Goal: Transaction & Acquisition: Obtain resource

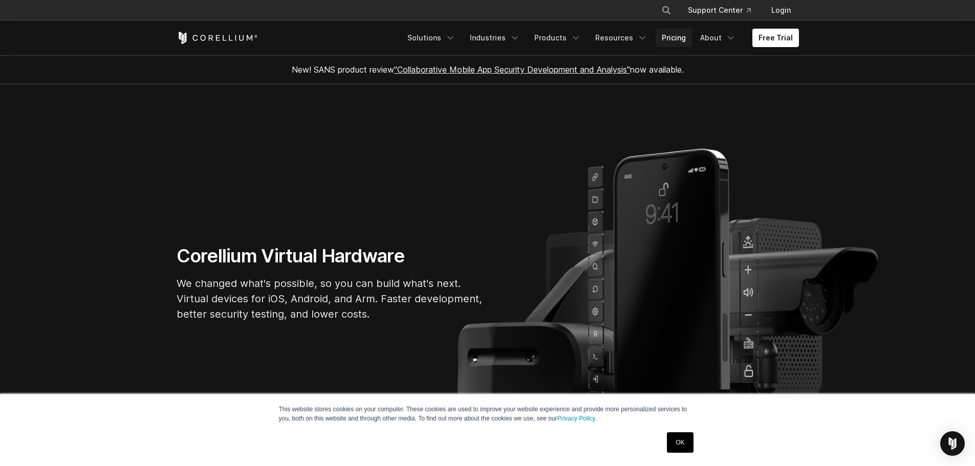
click at [678, 39] on link "Pricing" at bounding box center [673, 38] width 36 height 18
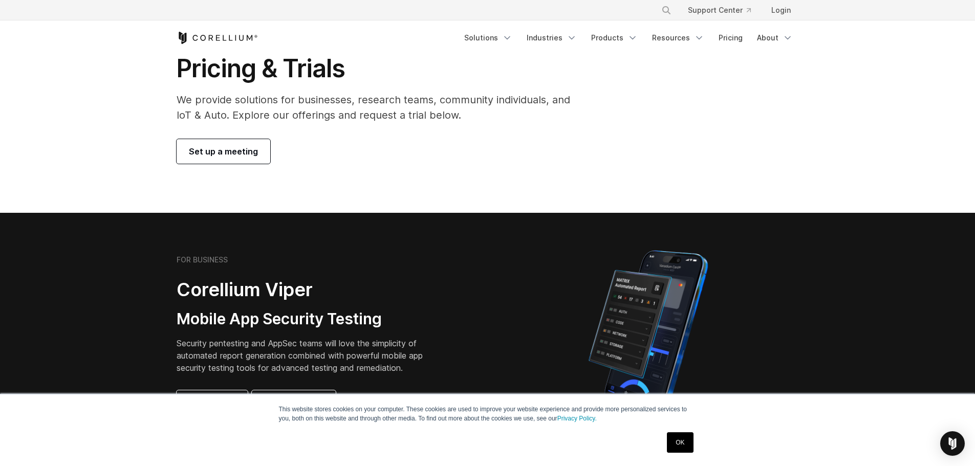
scroll to position [102, 0]
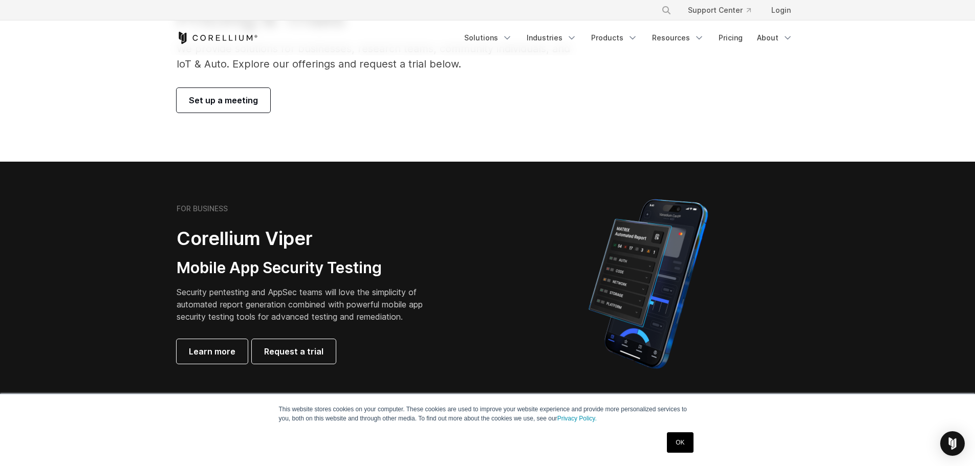
click at [686, 445] on link "OK" at bounding box center [680, 442] width 26 height 20
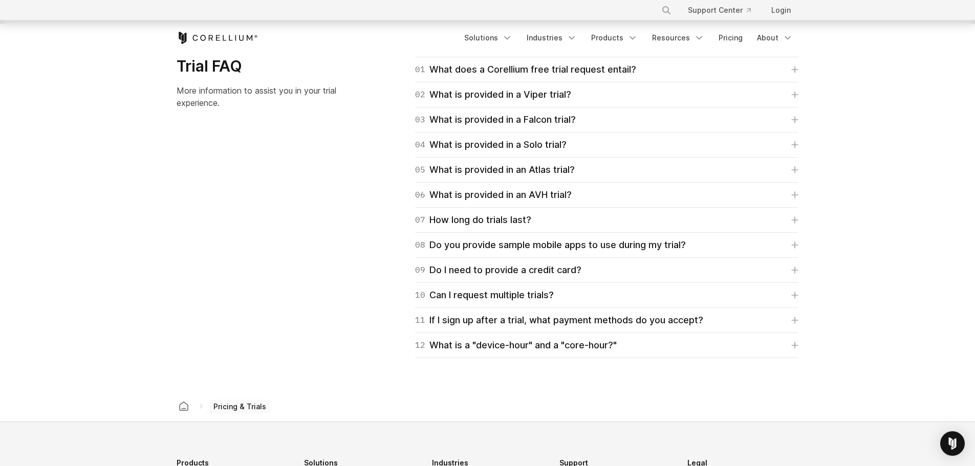
scroll to position [1432, 0]
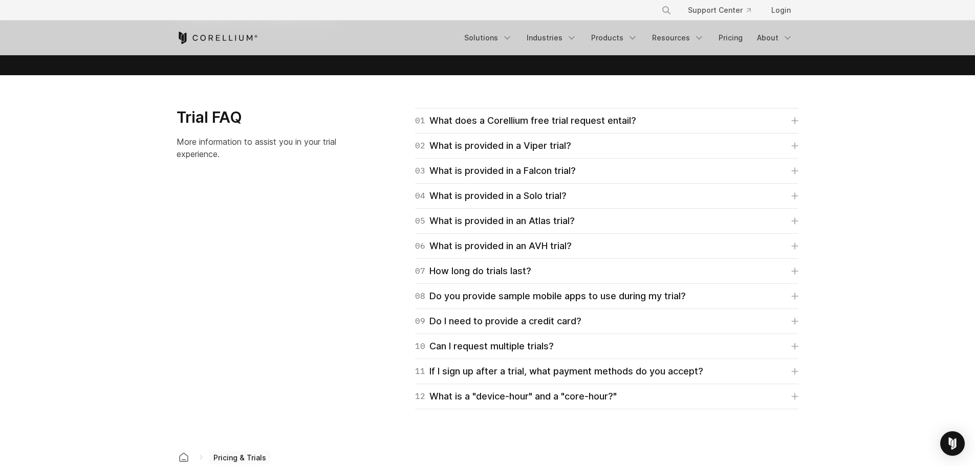
click at [325, 239] on div "Trial FAQ More information to assist you in your trial experience. 01 What does…" at bounding box center [487, 258] width 643 height 301
click at [281, 231] on div "Trial FAQ More information to assist you in your trial experience. 01 What does…" at bounding box center [487, 258] width 643 height 301
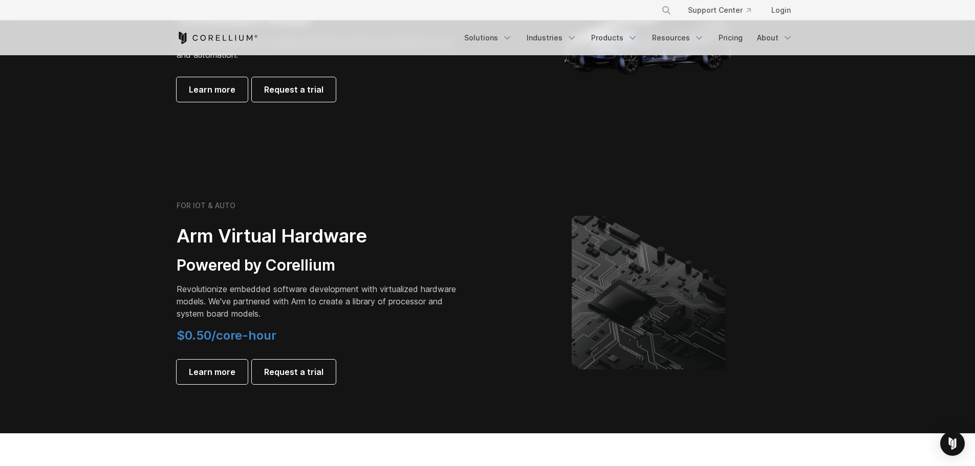
scroll to position [972, 0]
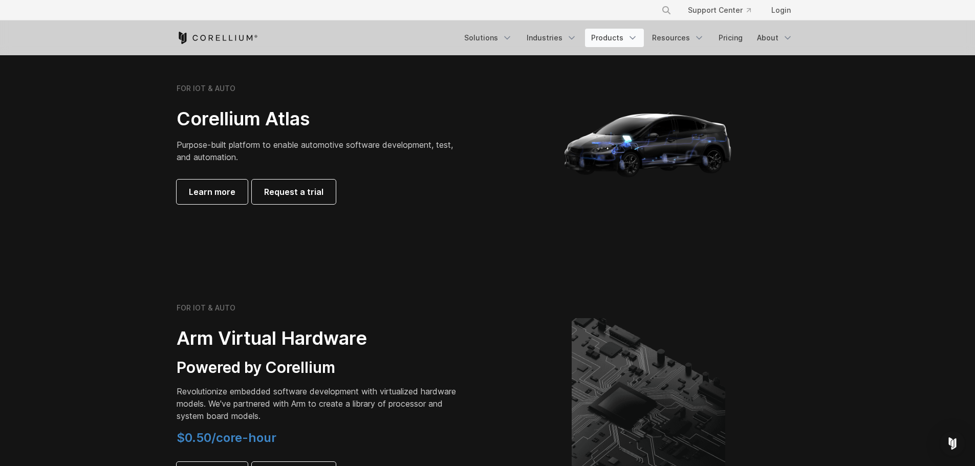
click at [621, 37] on link "Products" at bounding box center [614, 38] width 59 height 18
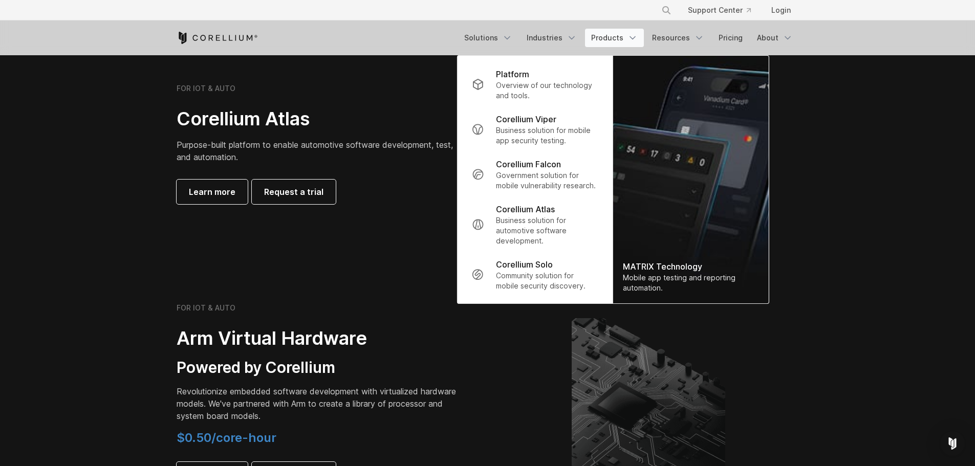
click at [409, 75] on div "FOR IOT & AUTO Corellium Atlas Purpose-built platform to enable automotive soft…" at bounding box center [487, 143] width 643 height 205
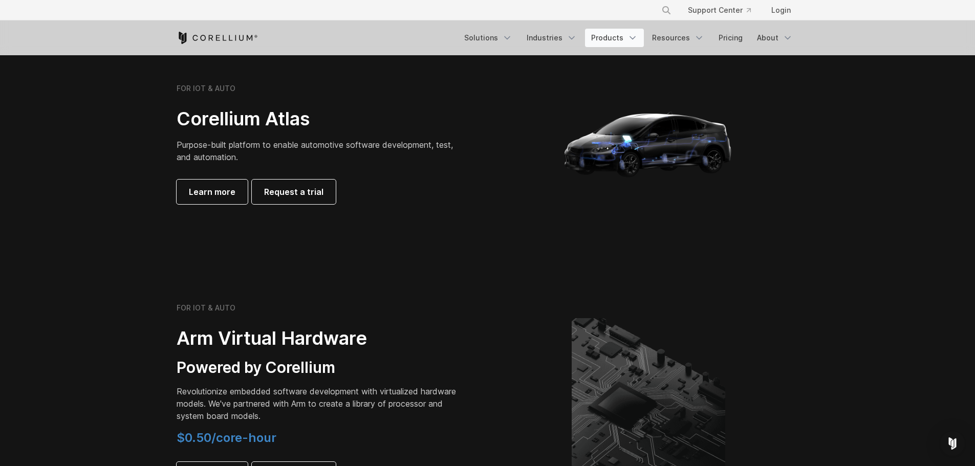
click at [606, 35] on link "Products" at bounding box center [614, 38] width 59 height 18
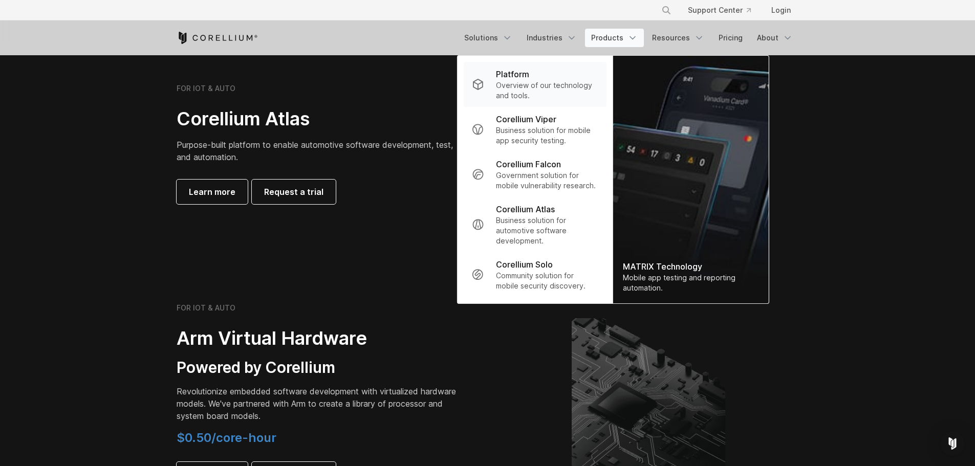
click at [526, 87] on p "Overview of our technology and tools." at bounding box center [547, 90] width 102 height 20
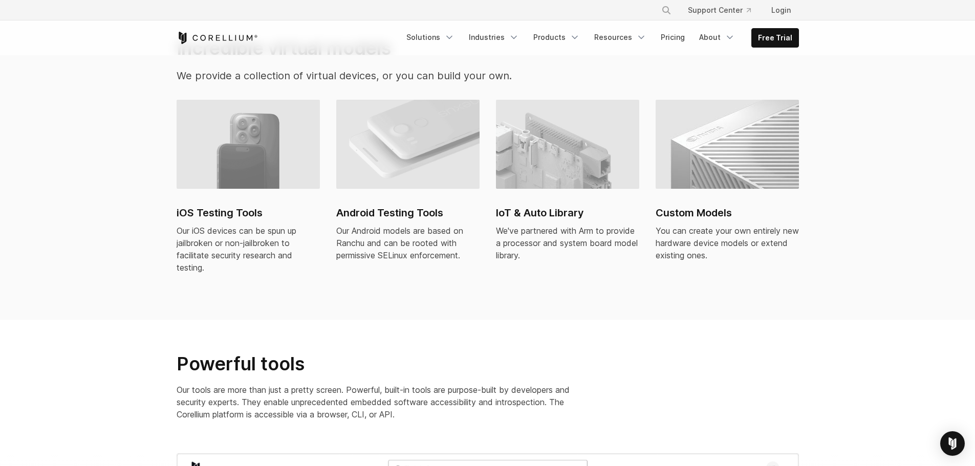
scroll to position [767, 0]
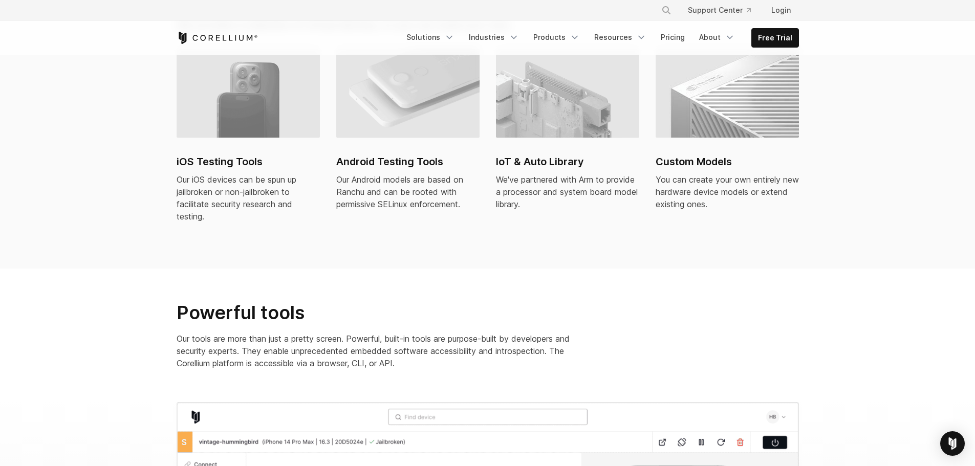
click at [225, 173] on div "Our iOS devices can be spun up jailbroken or non-jailbroken to facilitate secur…" at bounding box center [247, 197] width 143 height 49
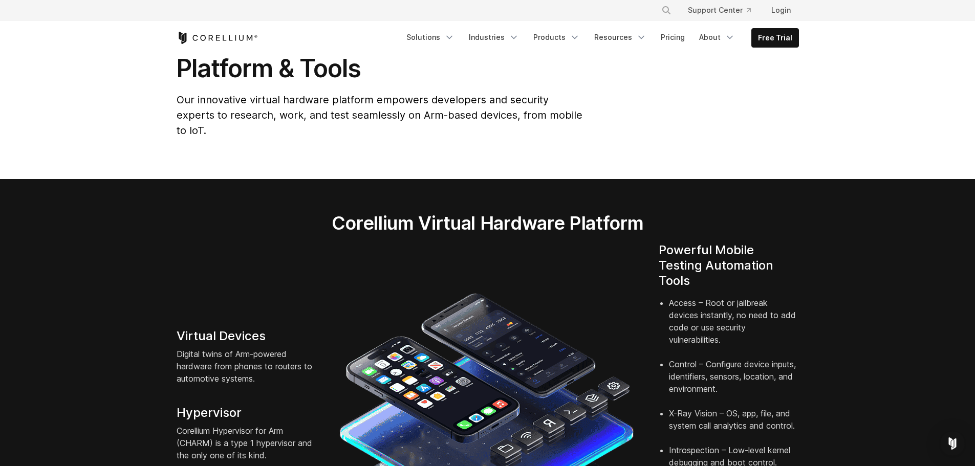
scroll to position [0, 0]
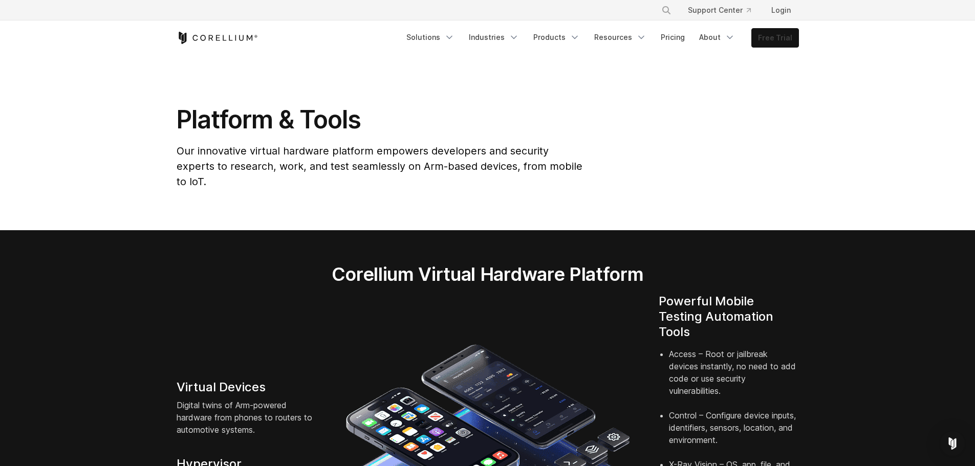
click at [774, 33] on link "Free Trial" at bounding box center [775, 38] width 47 height 18
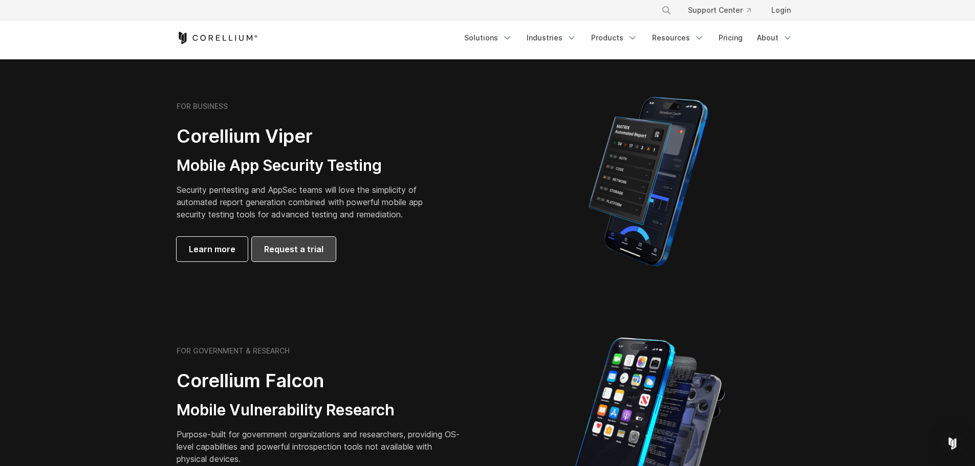
scroll to position [256, 0]
